Goal: Transaction & Acquisition: Purchase product/service

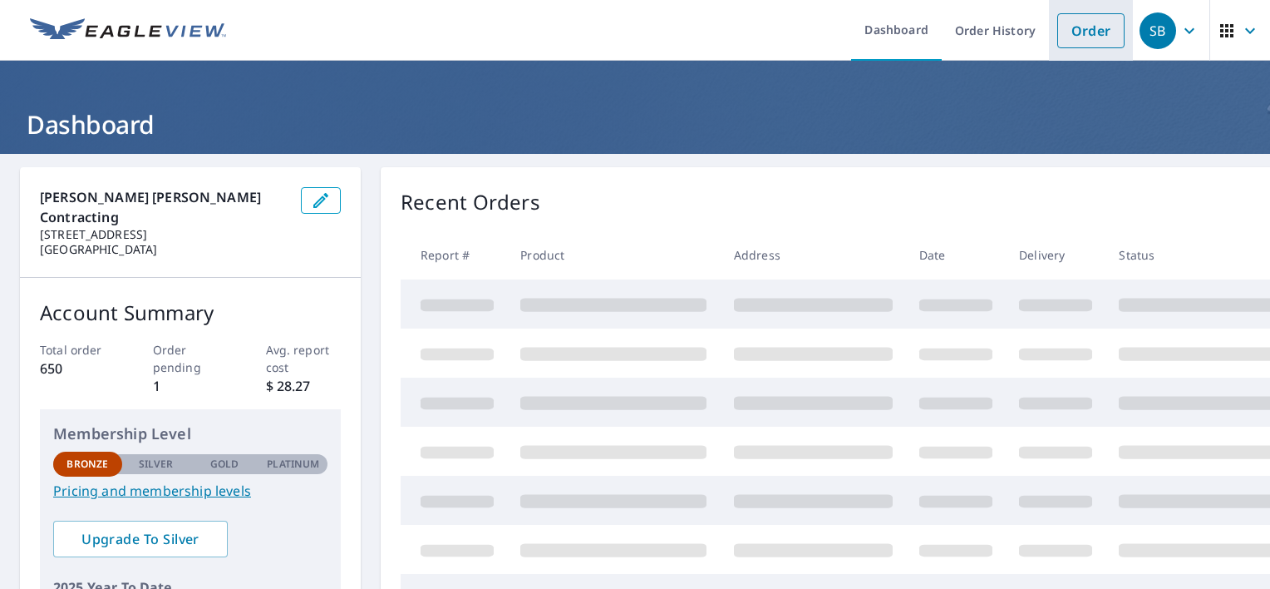
click at [1078, 44] on link "Order" at bounding box center [1091, 30] width 67 height 35
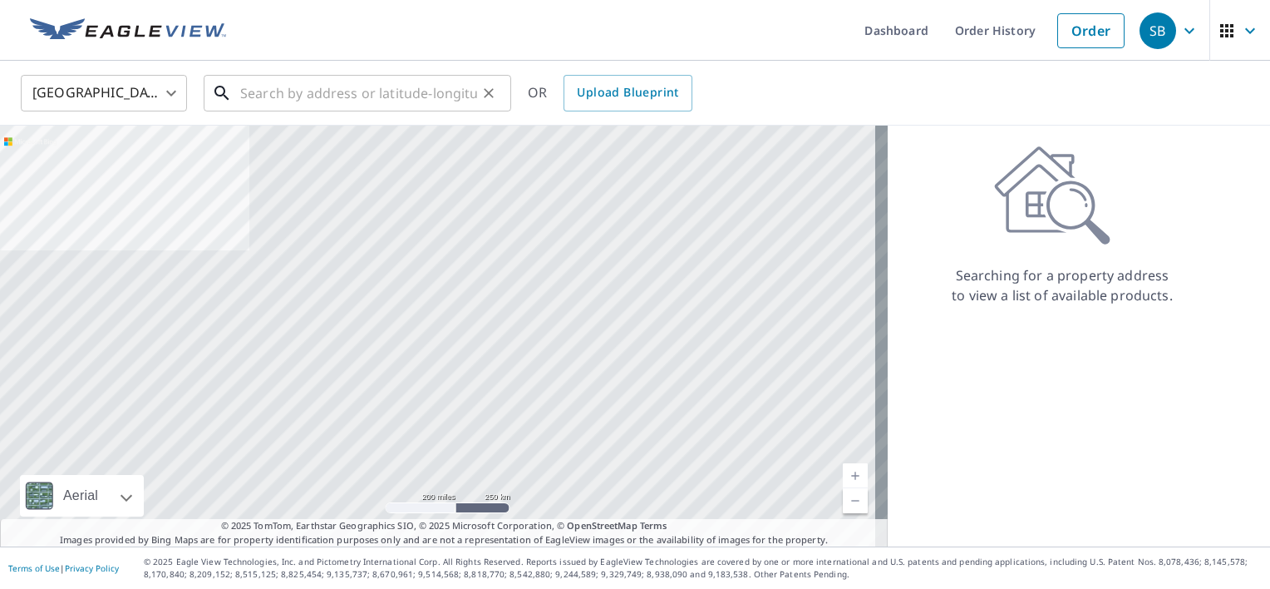
click at [412, 96] on input "text" at bounding box center [358, 93] width 237 height 47
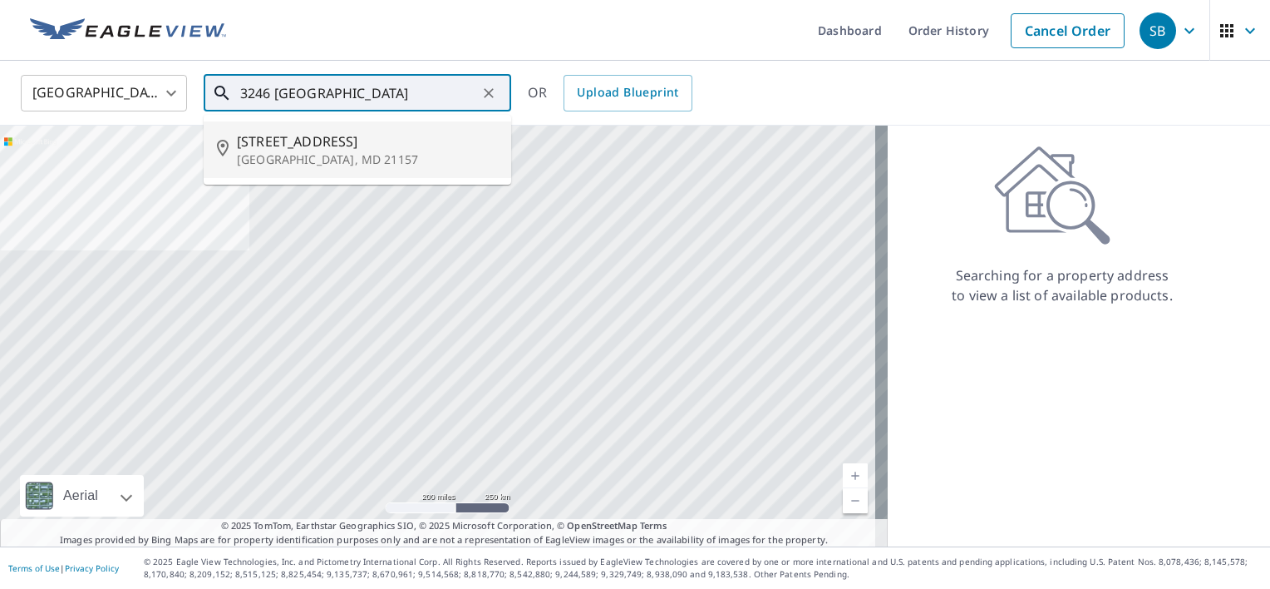
click at [428, 145] on span "[STREET_ADDRESS]" at bounding box center [367, 141] width 261 height 20
type input "[STREET_ADDRESS]"
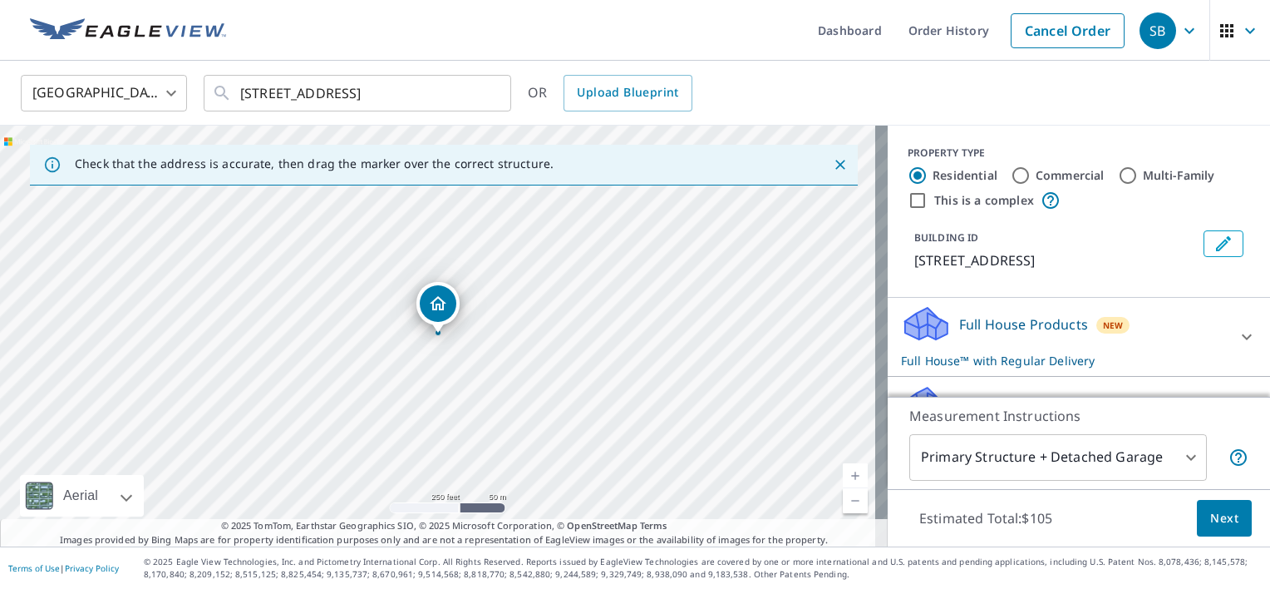
scroll to position [160, 0]
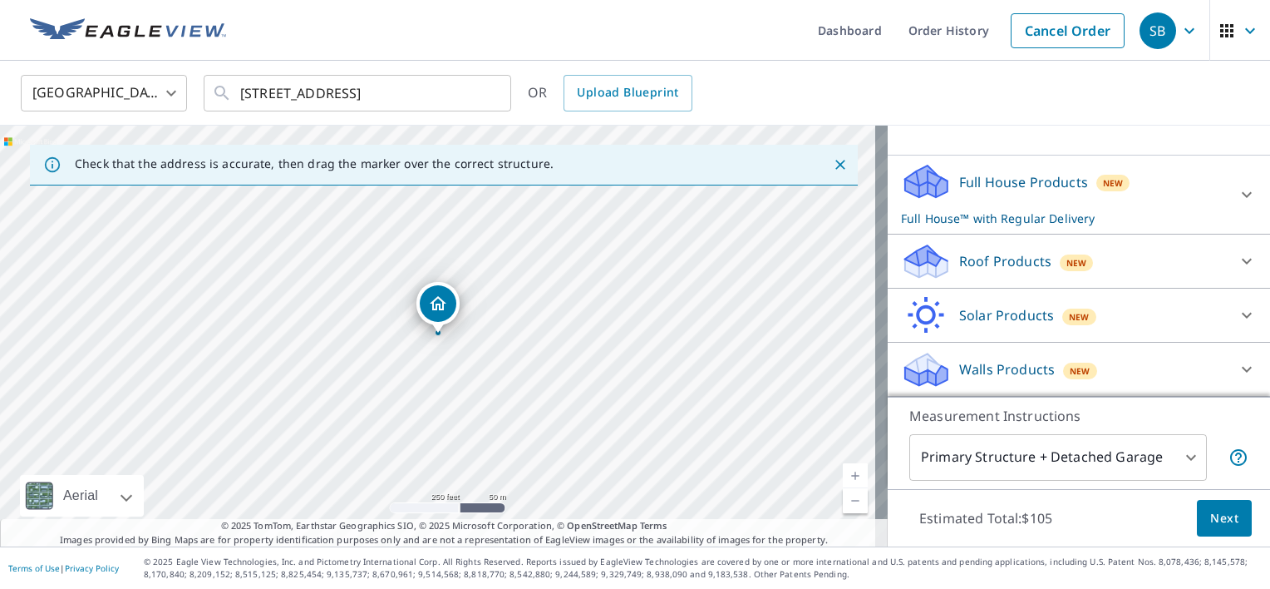
click at [1044, 182] on p "Full House Products" at bounding box center [1024, 182] width 129 height 20
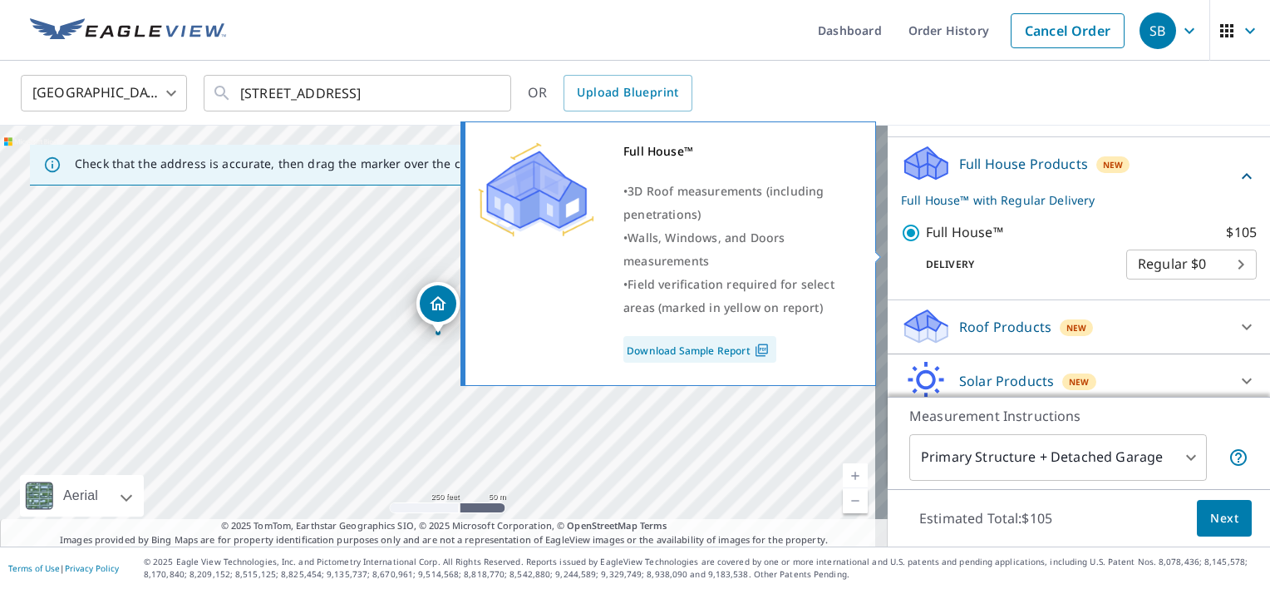
click at [955, 243] on p "Full House™" at bounding box center [964, 232] width 77 height 21
click at [926, 243] on input "Full House™ $105" at bounding box center [913, 233] width 25 height 20
checkbox input "false"
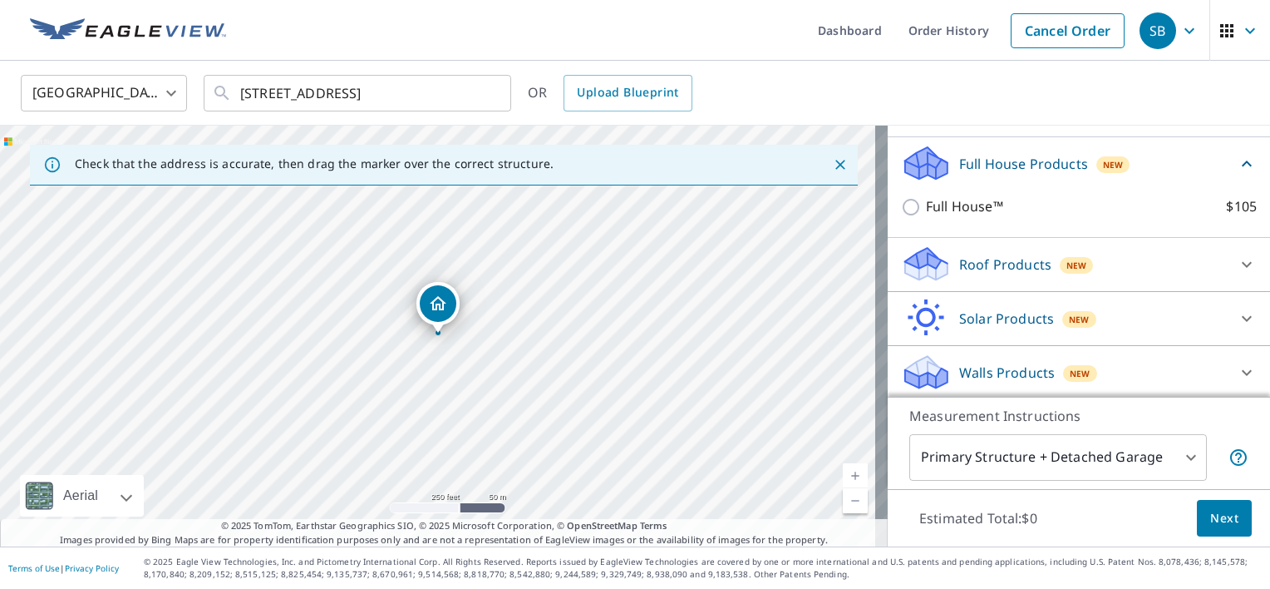
click at [1053, 183] on div "Full House Products New" at bounding box center [1069, 163] width 336 height 39
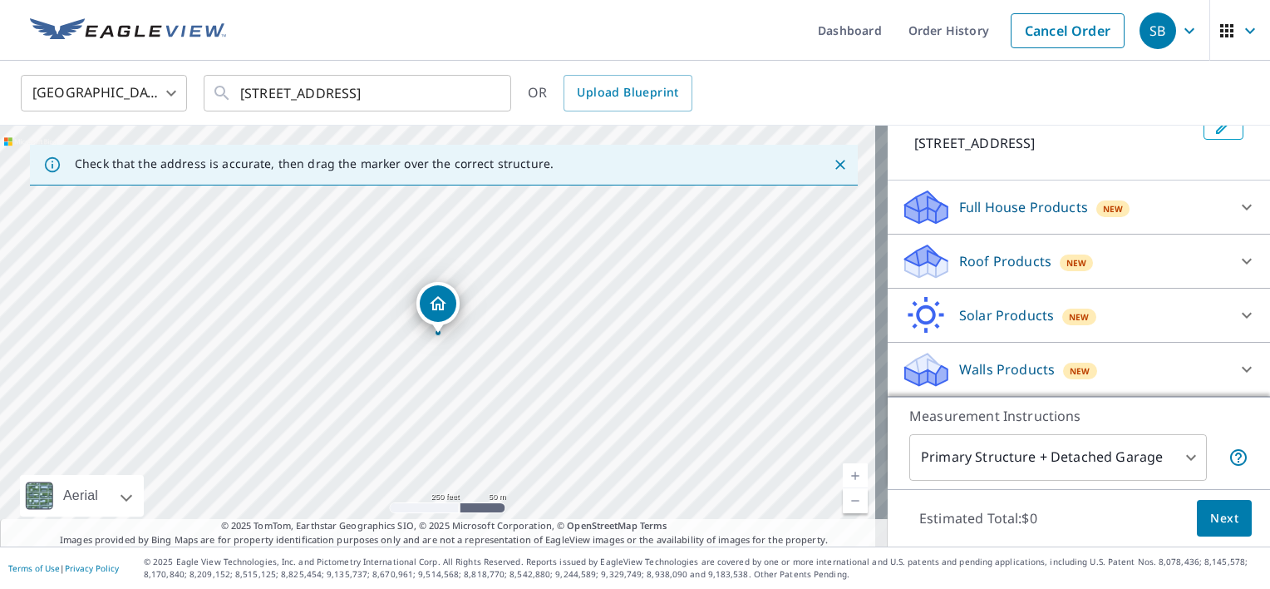
click at [1021, 270] on p "Roof Products" at bounding box center [1006, 261] width 92 height 20
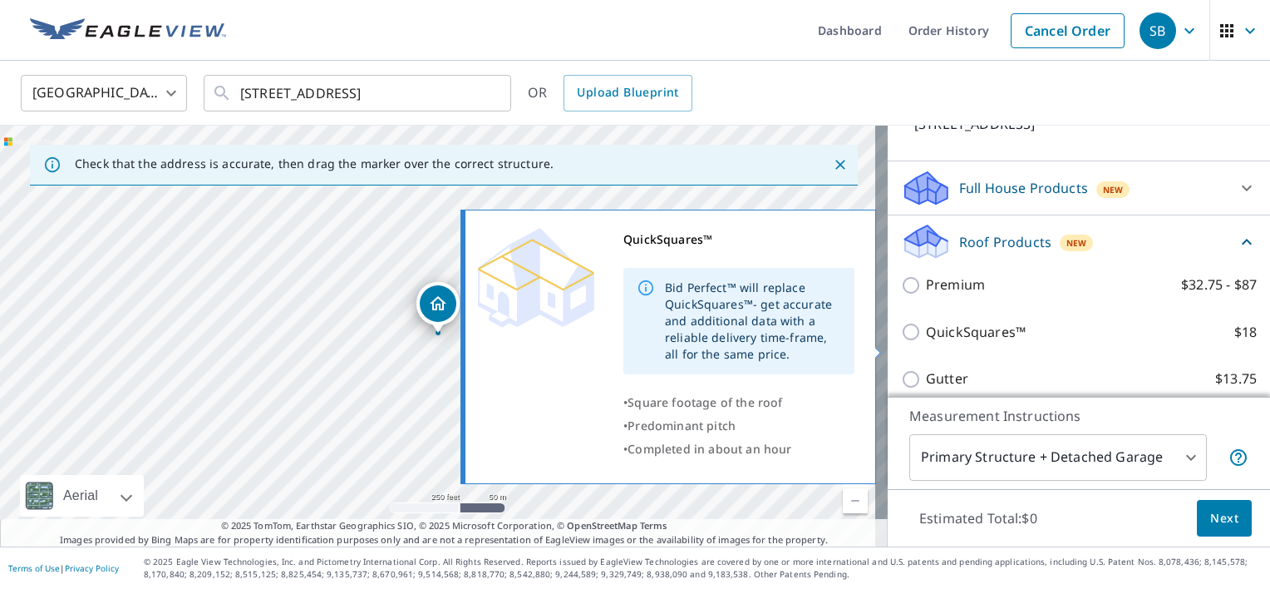
scroll to position [323, 0]
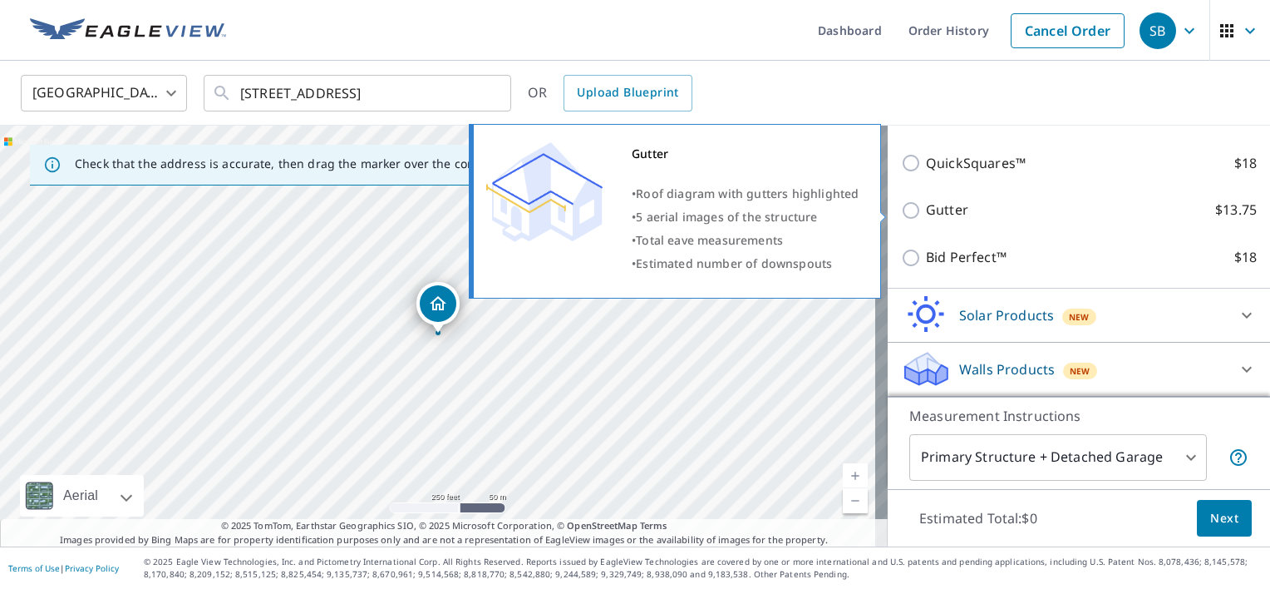
click at [931, 210] on p "Gutter" at bounding box center [947, 210] width 42 height 21
click at [926, 210] on input "Gutter $13.75" at bounding box center [913, 210] width 25 height 20
checkbox input "true"
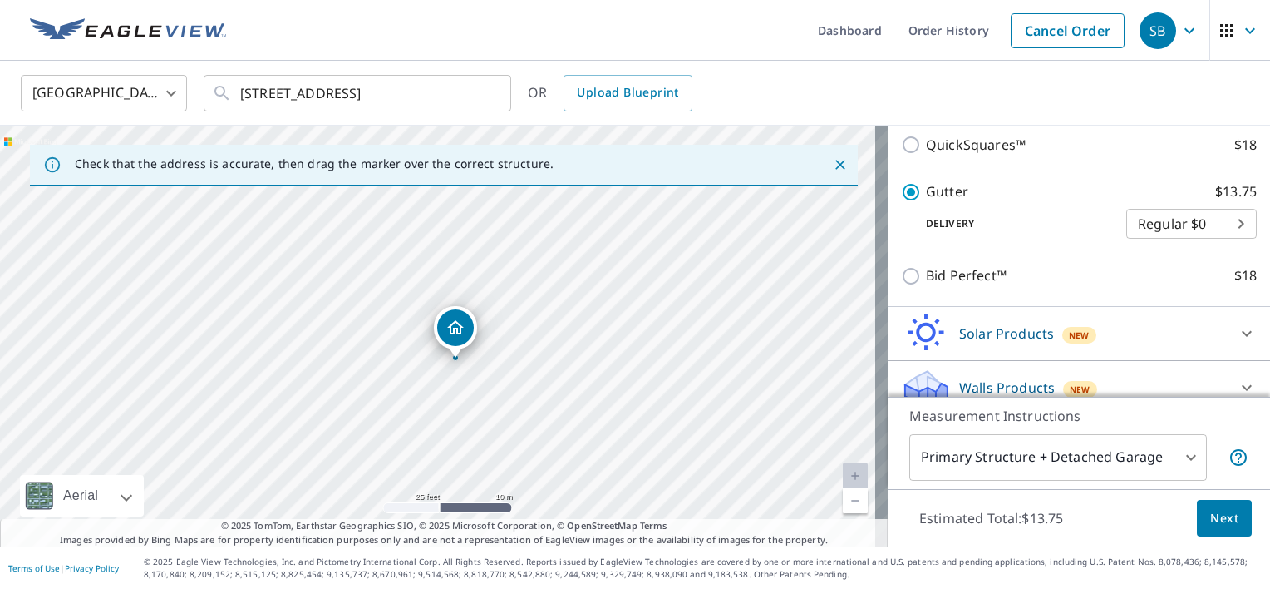
drag, startPoint x: 432, startPoint y: 363, endPoint x: 489, endPoint y: 482, distance: 132.8
click at [489, 482] on div "[STREET_ADDRESS]" at bounding box center [444, 336] width 888 height 421
drag, startPoint x: 719, startPoint y: 292, endPoint x: 643, endPoint y: 210, distance: 112.4
click at [643, 210] on div "[STREET_ADDRESS]" at bounding box center [444, 336] width 888 height 421
click at [1013, 463] on body "SB SB Dashboard Order History Cancel Order SB [GEOGRAPHIC_DATA] [GEOGRAPHIC_DAT…" at bounding box center [635, 294] width 1270 height 589
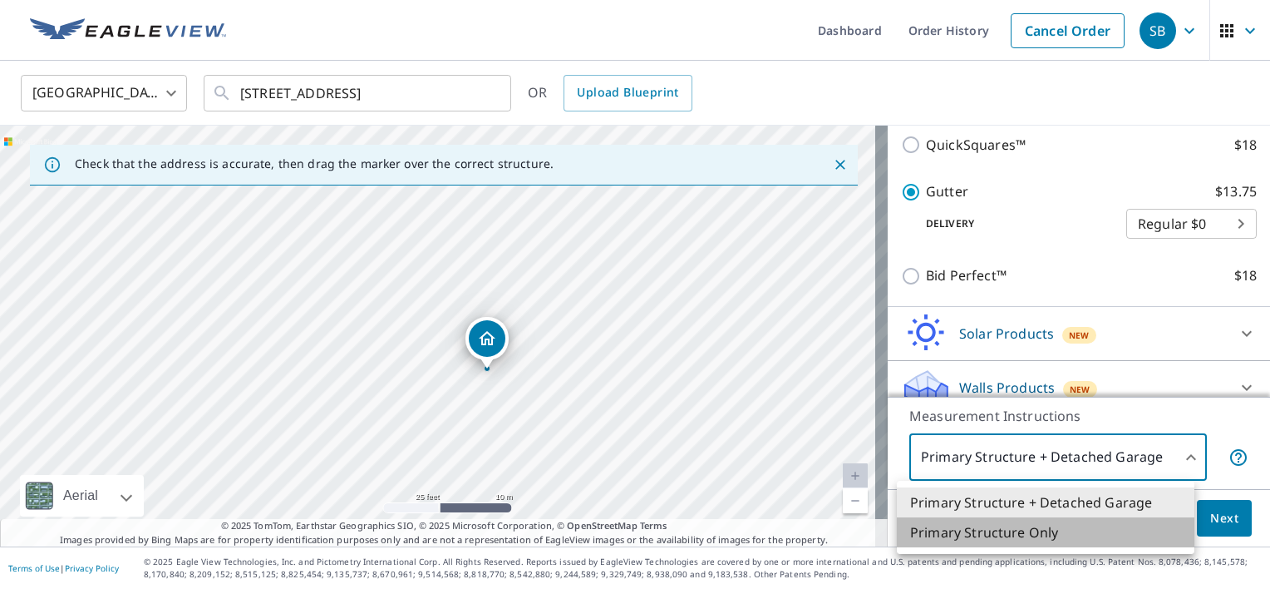
click at [970, 532] on li "Primary Structure Only" at bounding box center [1046, 532] width 298 height 30
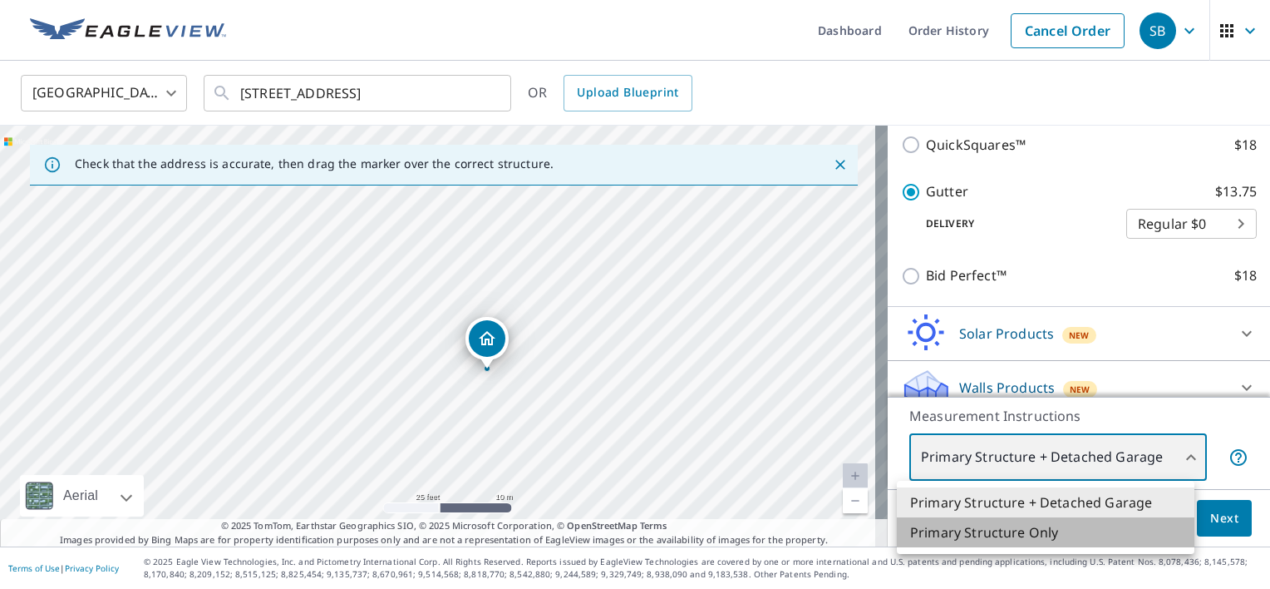
type input "2"
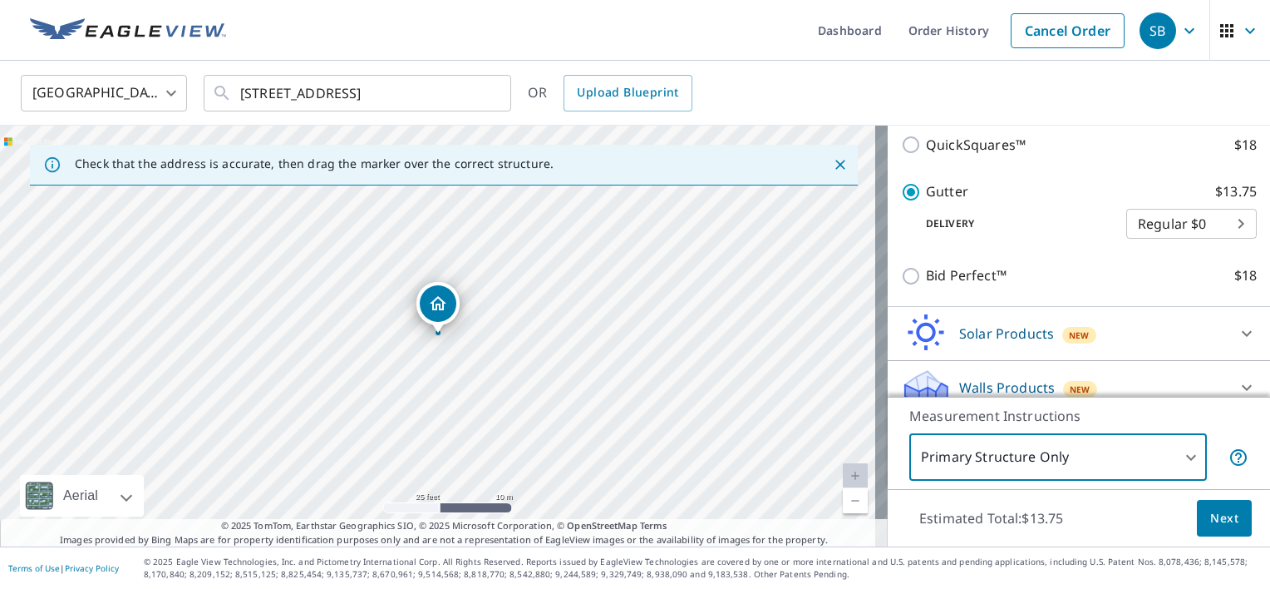
click at [1211, 517] on span "Next" at bounding box center [1225, 518] width 28 height 21
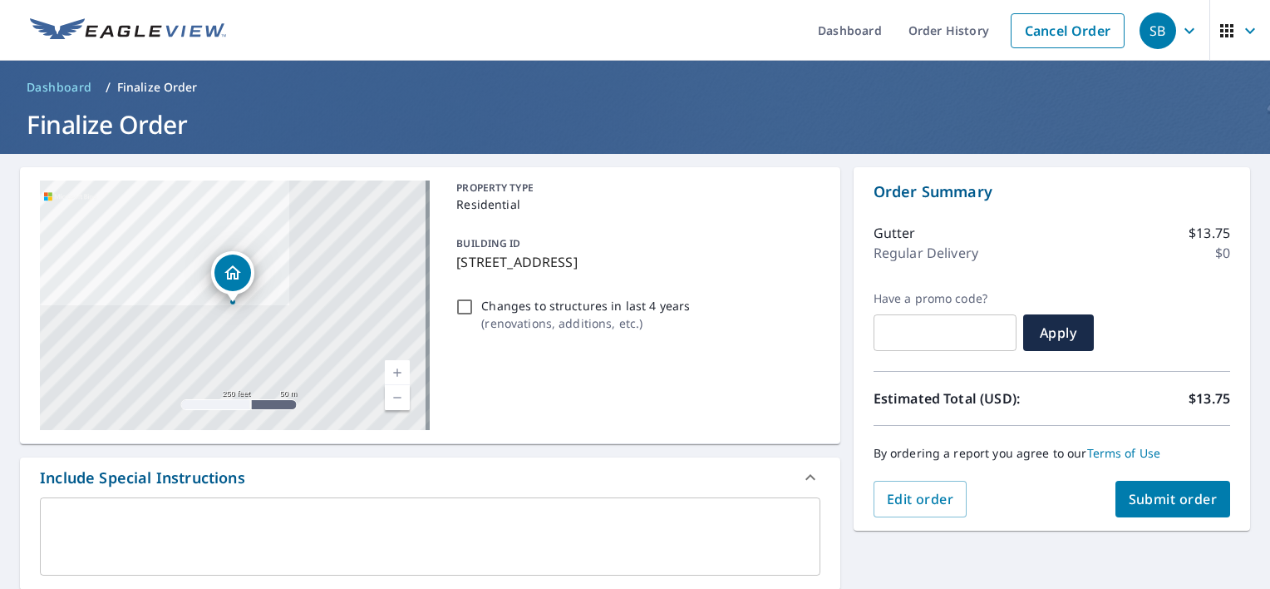
click at [1148, 503] on span "Submit order" at bounding box center [1173, 499] width 89 height 18
